Goal: Task Accomplishment & Management: Manage account settings

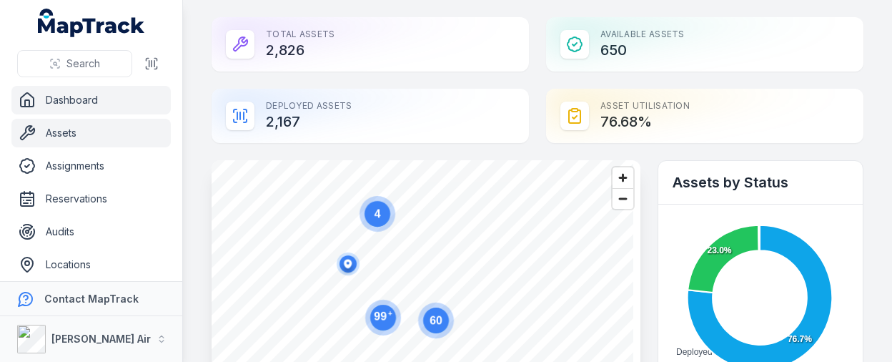
click at [104, 134] on link "Assets" at bounding box center [90, 133] width 159 height 29
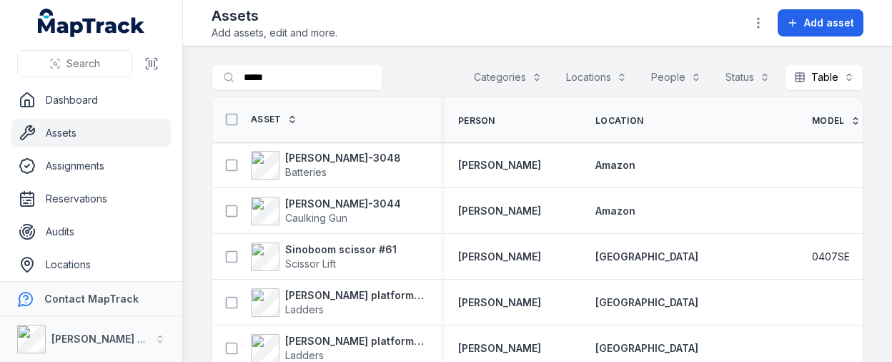
type input "*****"
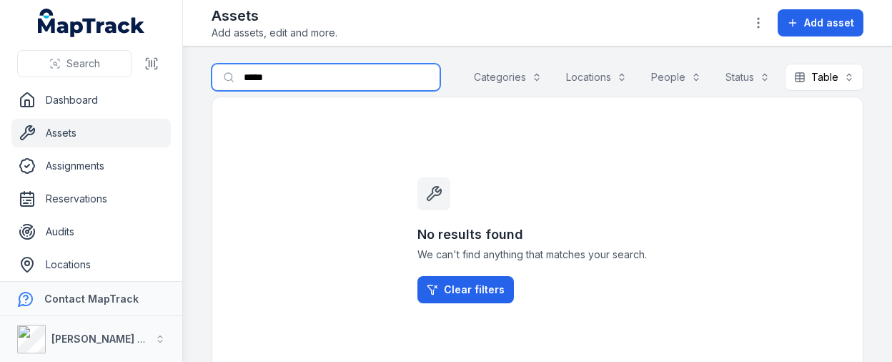
click at [272, 71] on input "*****" at bounding box center [326, 77] width 229 height 27
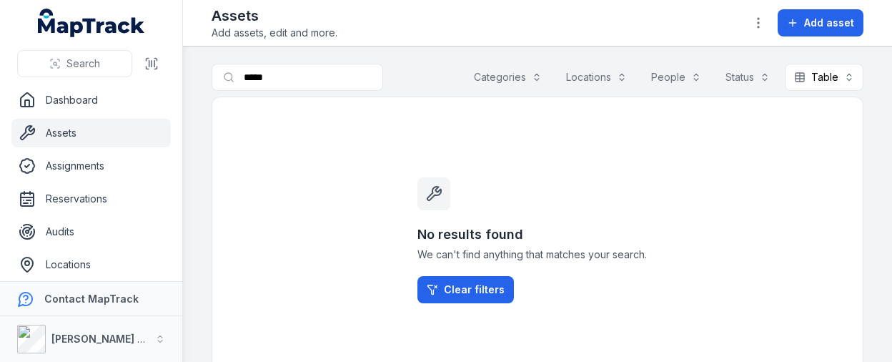
click at [106, 129] on link "Assets" at bounding box center [90, 133] width 159 height 29
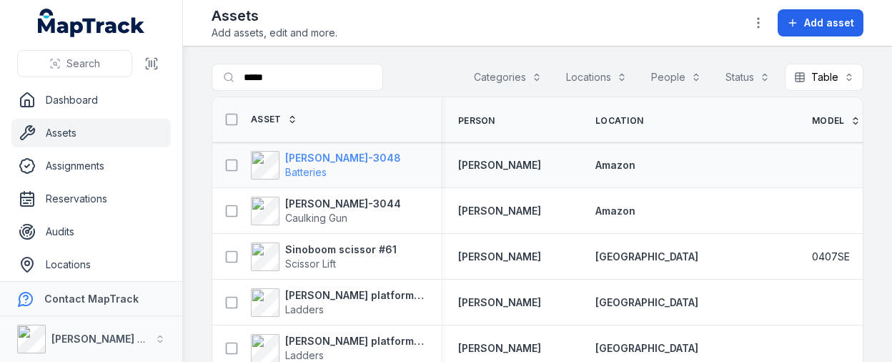
click at [308, 158] on strong "[PERSON_NAME]-3048" at bounding box center [343, 158] width 116 height 14
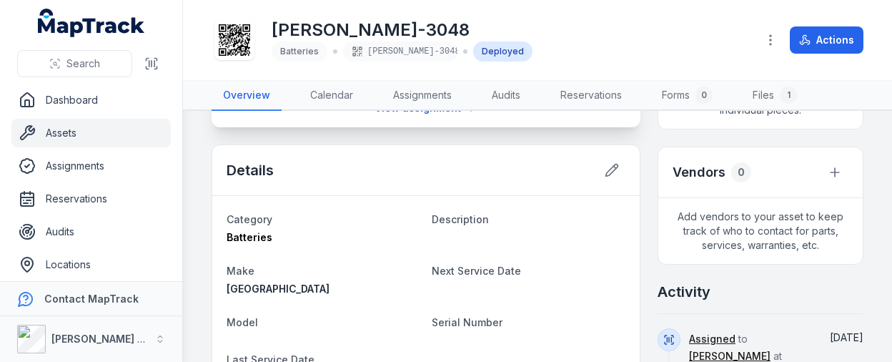
scroll to position [429, 0]
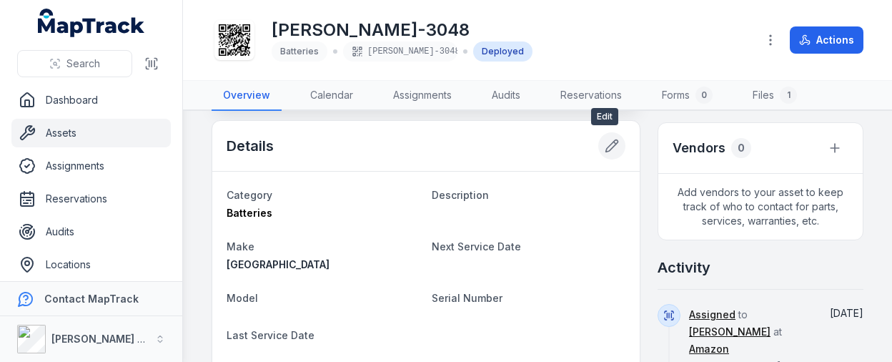
click at [606, 145] on icon at bounding box center [612, 146] width 12 height 12
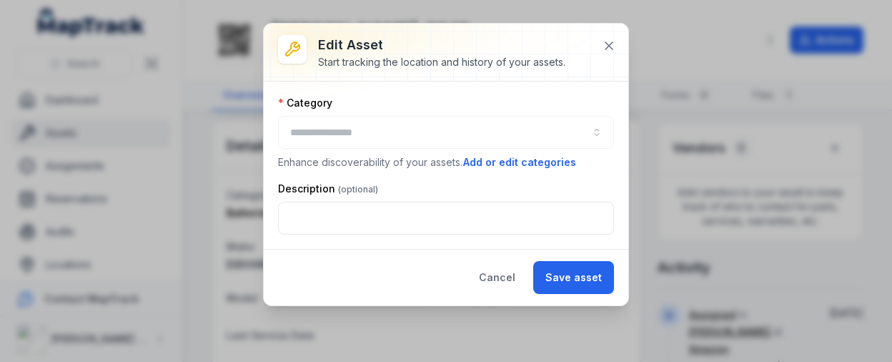
type input "*********"
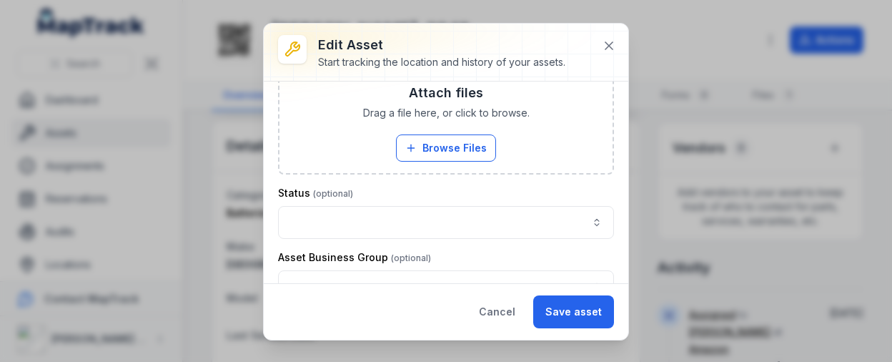
scroll to position [836, 0]
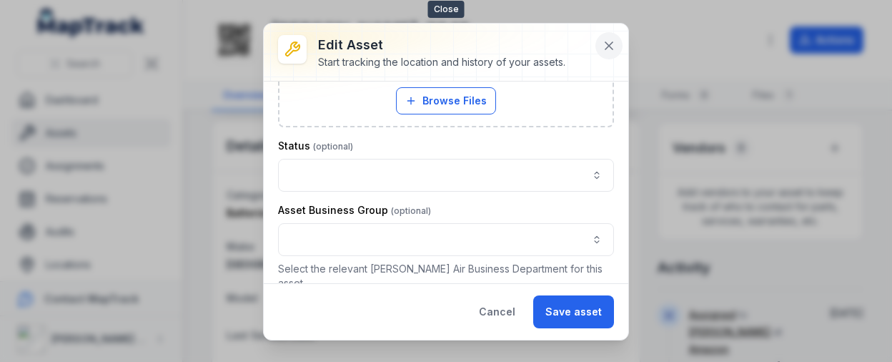
click at [599, 44] on button at bounding box center [608, 45] width 27 height 27
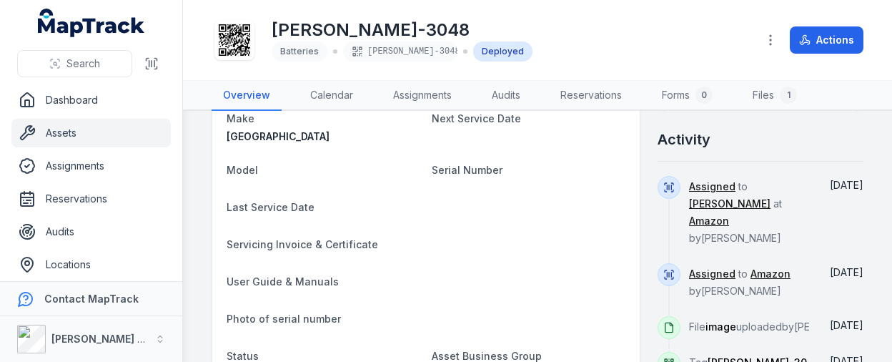
scroll to position [387, 0]
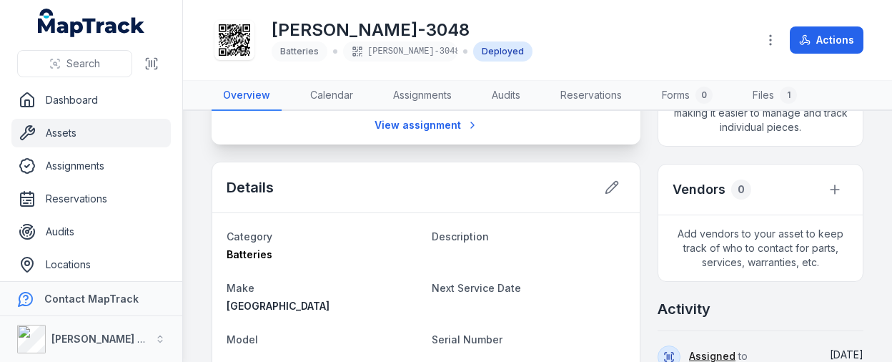
click at [76, 129] on link "Assets" at bounding box center [90, 133] width 159 height 29
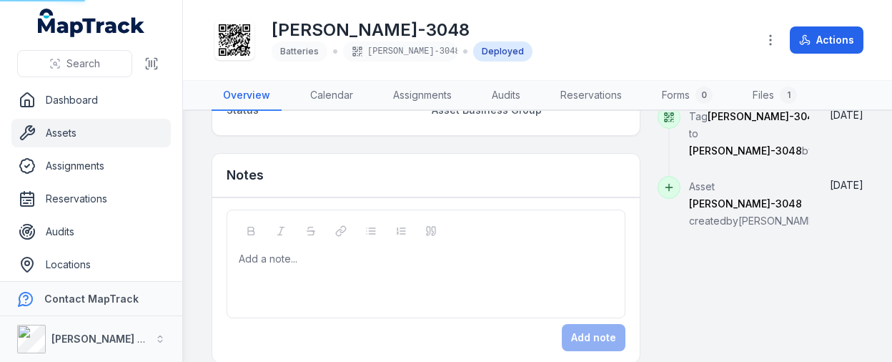
scroll to position [816, 0]
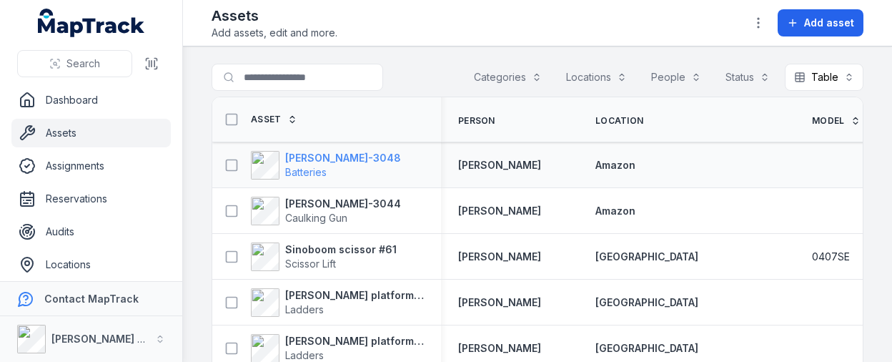
click at [316, 155] on strong "[PERSON_NAME]-3048" at bounding box center [343, 158] width 116 height 14
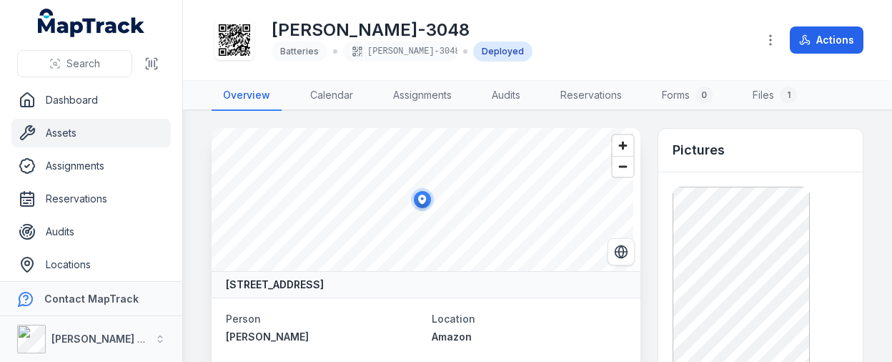
click at [652, 62] on div "[PERSON_NAME]-3048 Batteries [PERSON_NAME]-3048 Deployed Actions" at bounding box center [538, 40] width 652 height 69
click at [524, 26] on div "[PERSON_NAME]-3048 Batteries [PERSON_NAME]-3048 Deployed" at bounding box center [479, 40] width 534 height 46
